Goal: Communication & Community: Answer question/provide support

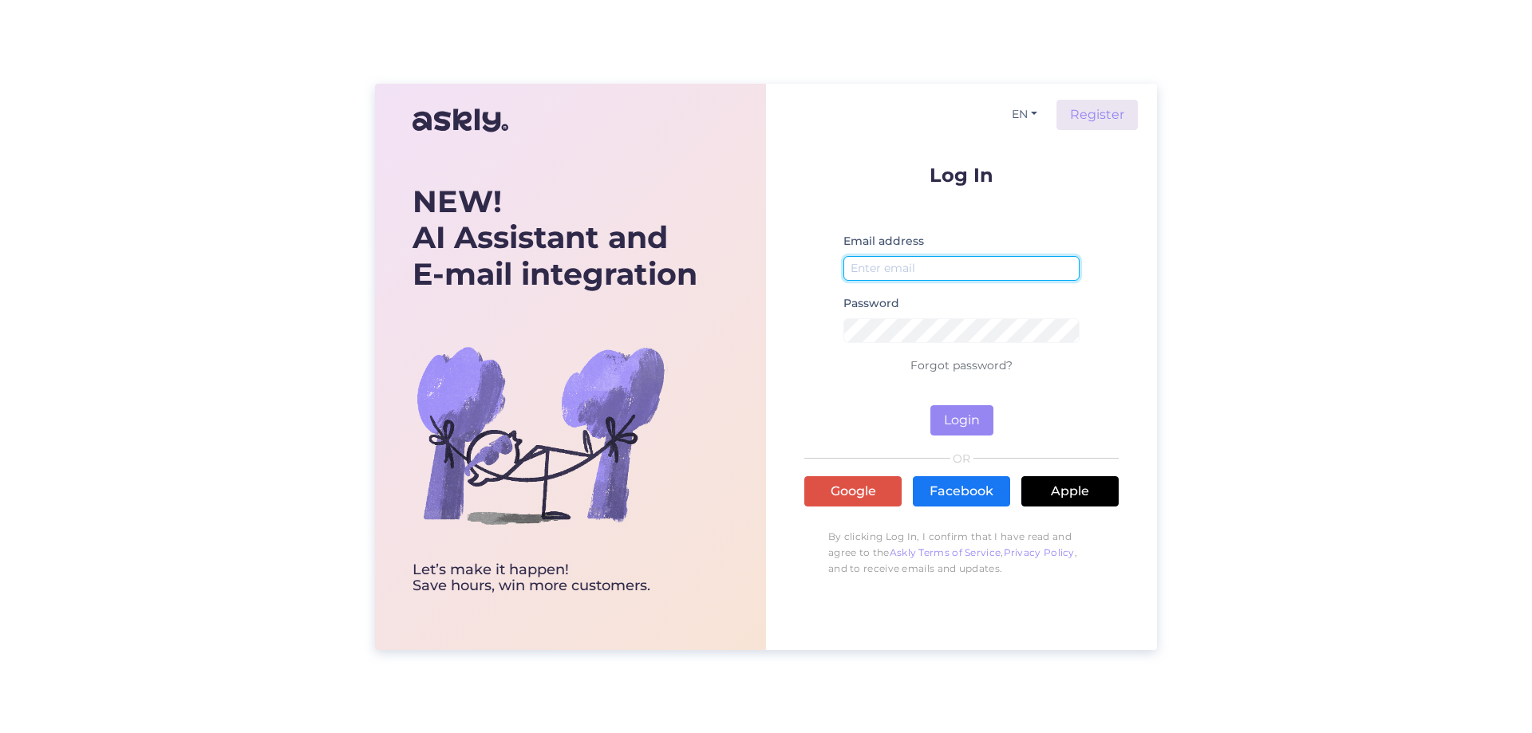
click at [953, 268] on input "email" at bounding box center [962, 268] width 236 height 25
click at [891, 267] on input "email" at bounding box center [962, 268] width 236 height 25
click at [1026, 275] on input "email" at bounding box center [962, 268] width 236 height 25
type input "[EMAIL_ADDRESS][DOMAIN_NAME]"
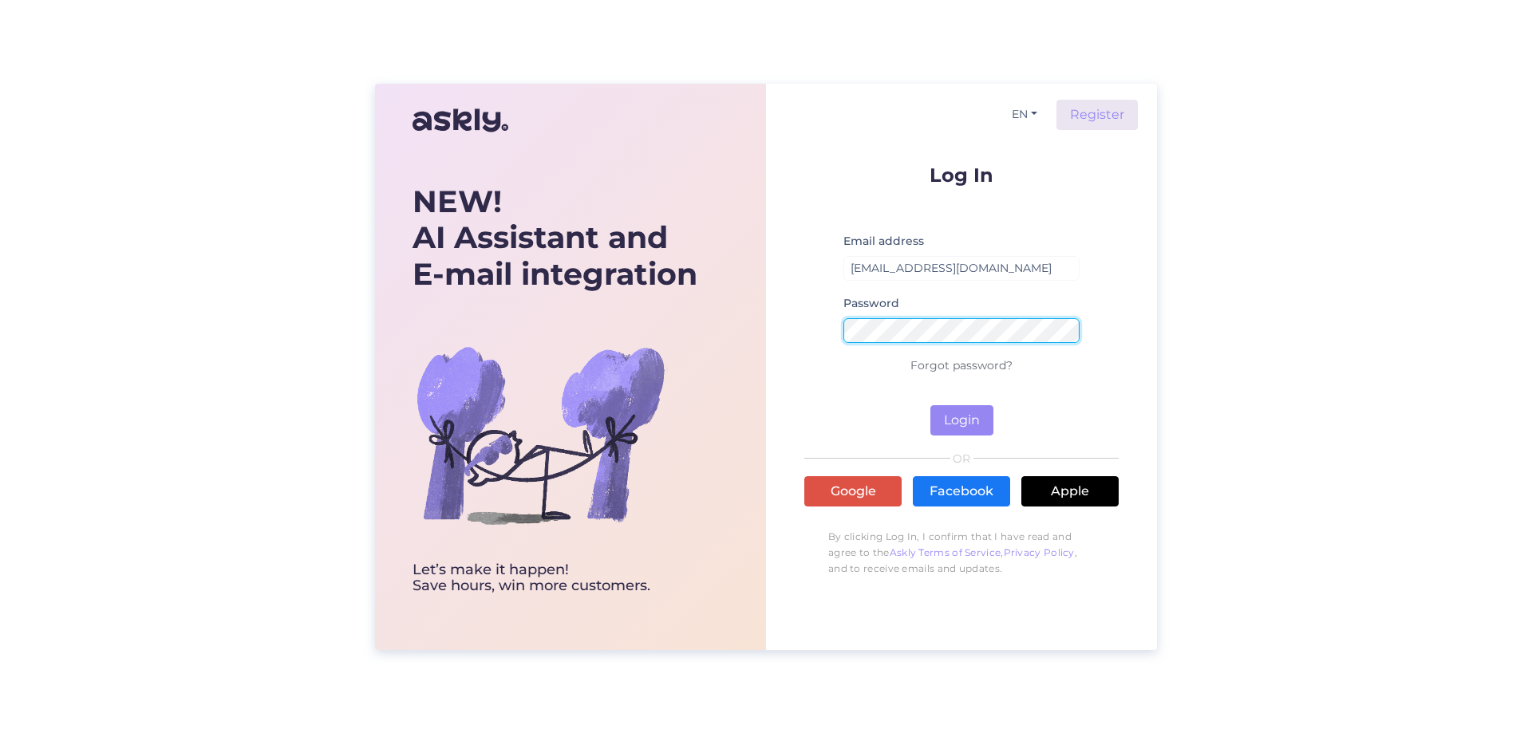
click at [931, 405] on button "Login" at bounding box center [962, 420] width 63 height 30
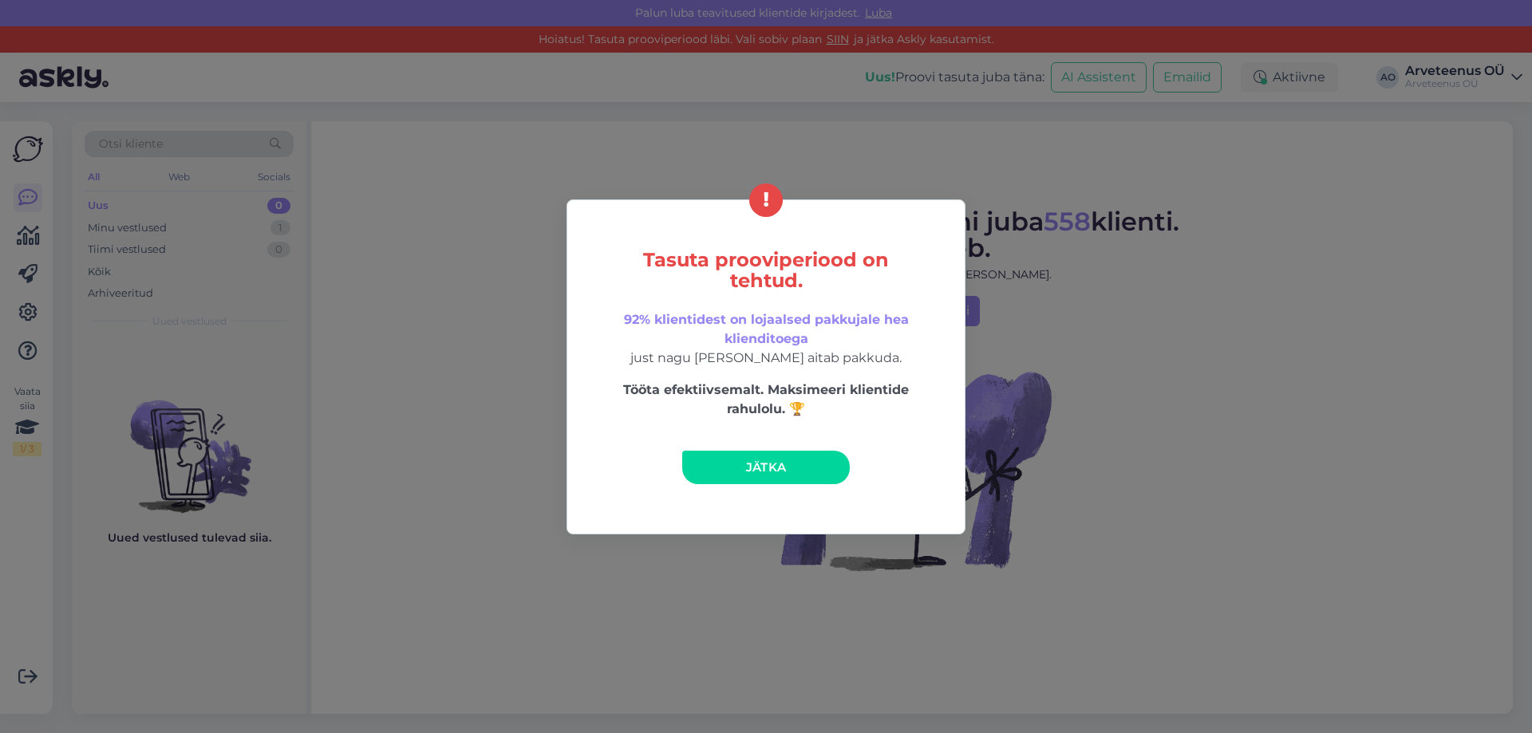
click at [802, 464] on link "Jätka" at bounding box center [766, 468] width 168 height 34
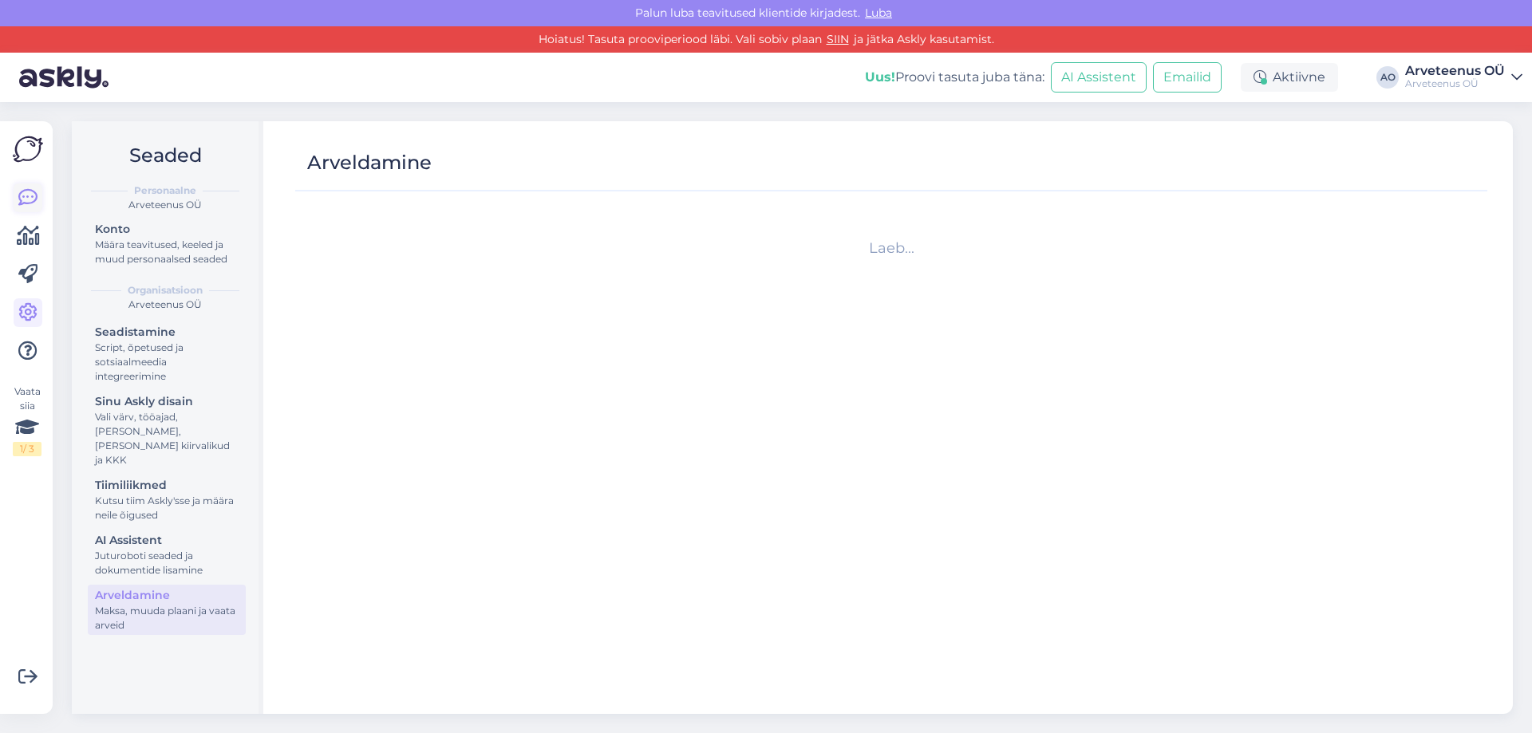
click at [26, 195] on icon at bounding box center [27, 197] width 19 height 19
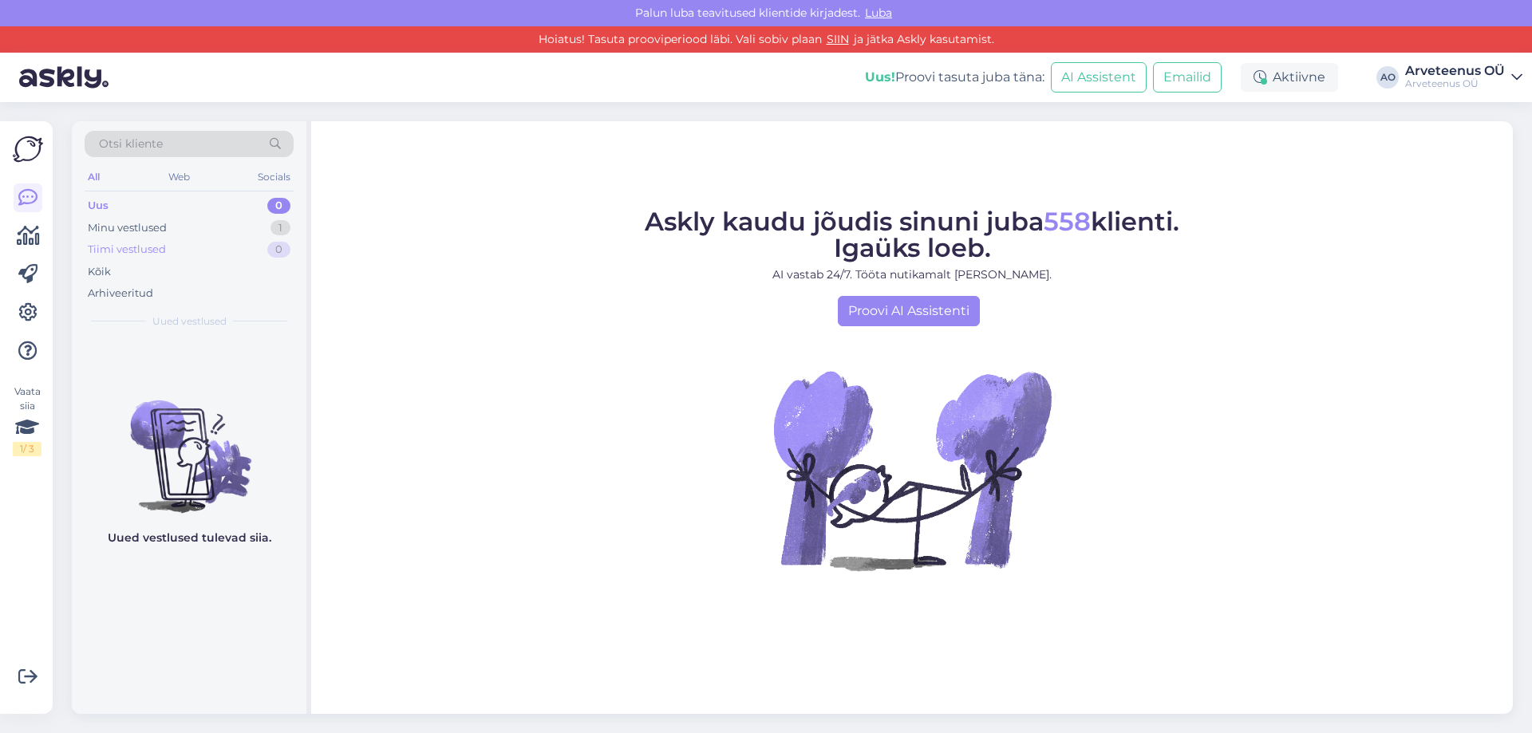
click at [169, 240] on div "Tiimi vestlused 0" at bounding box center [189, 250] width 209 height 22
click at [162, 231] on div "Minu vestlused" at bounding box center [127, 228] width 79 height 16
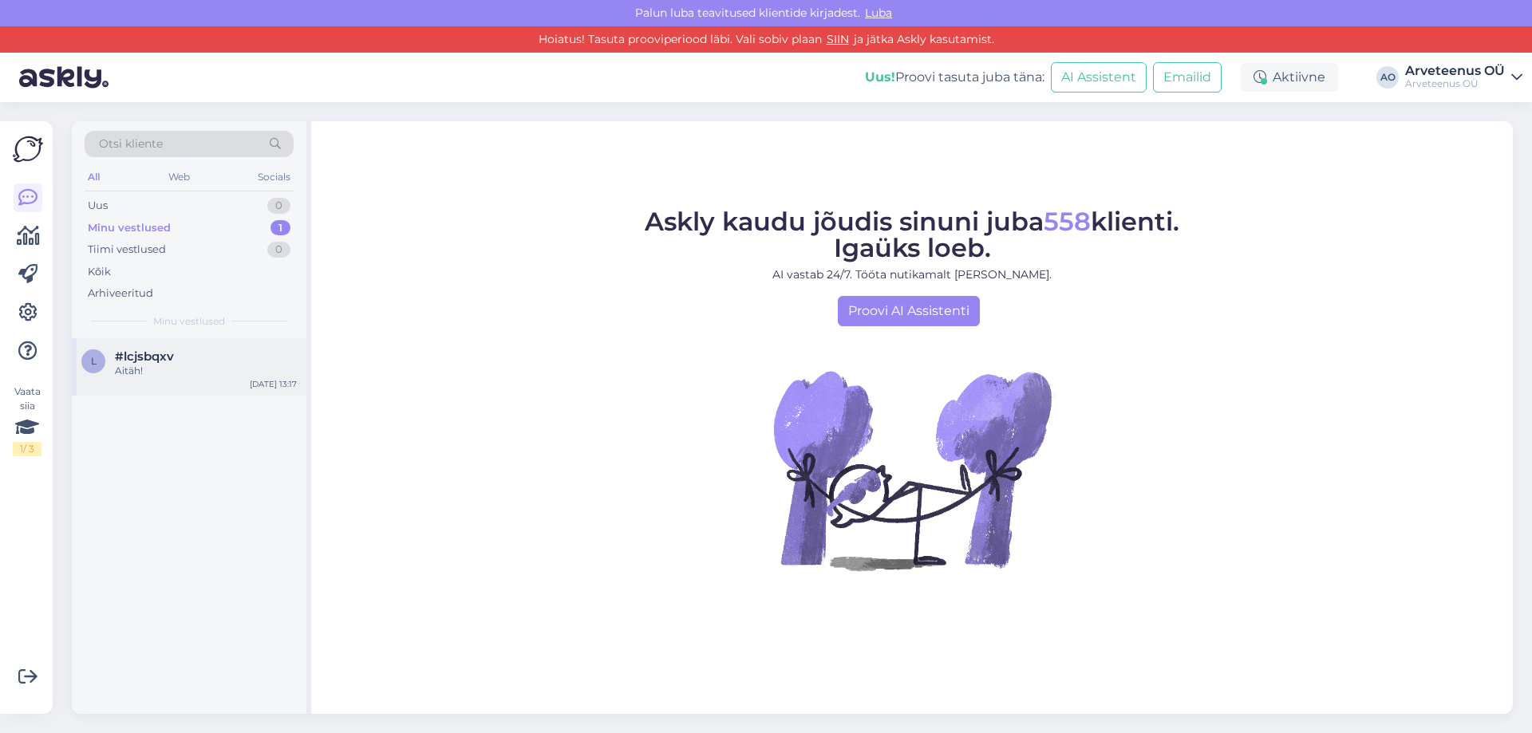
click at [150, 372] on div "Aitäh!" at bounding box center [206, 371] width 182 height 14
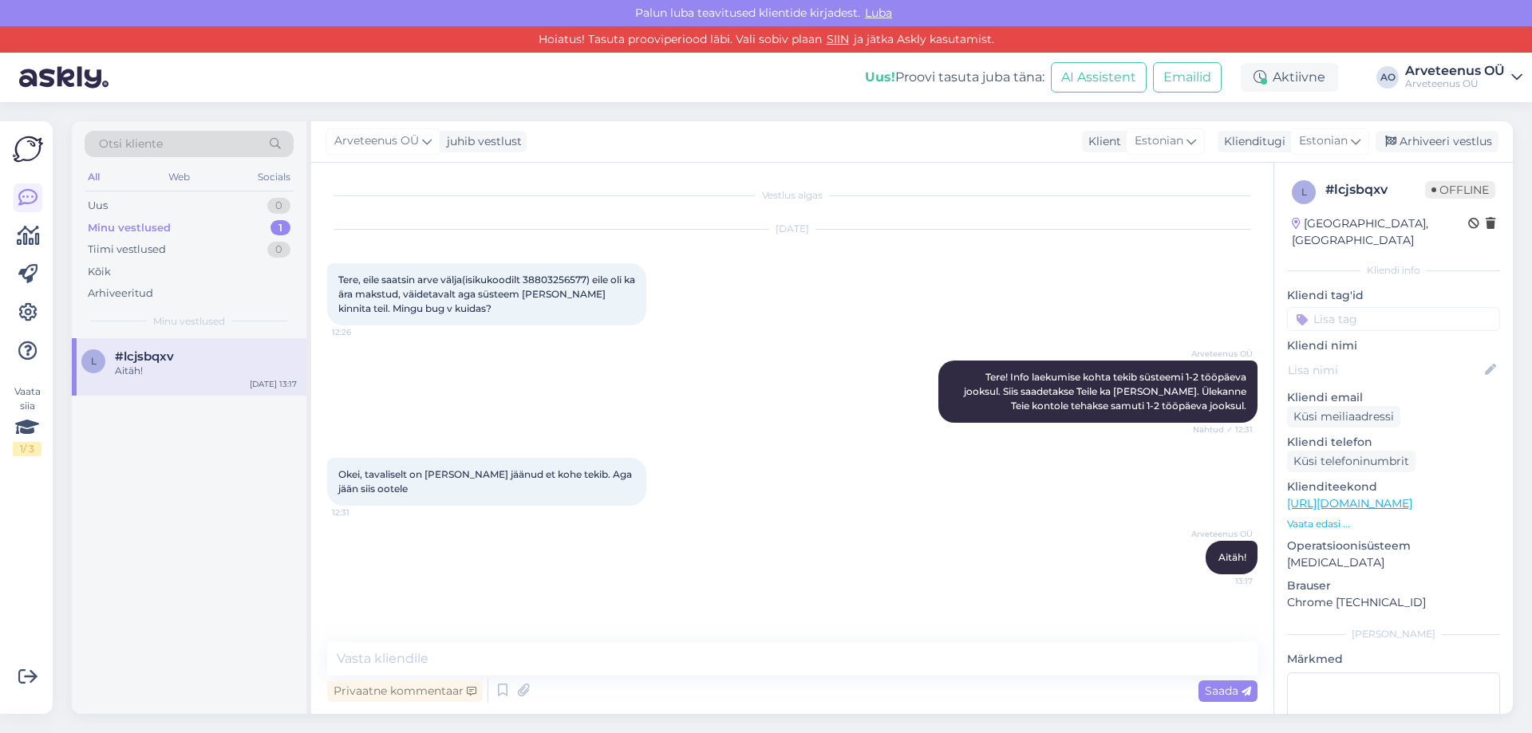
click at [132, 544] on div "l #lcjsbqxv Aitäh! [DATE] 13:17" at bounding box center [189, 526] width 235 height 377
